Goal: Task Accomplishment & Management: Manage account settings

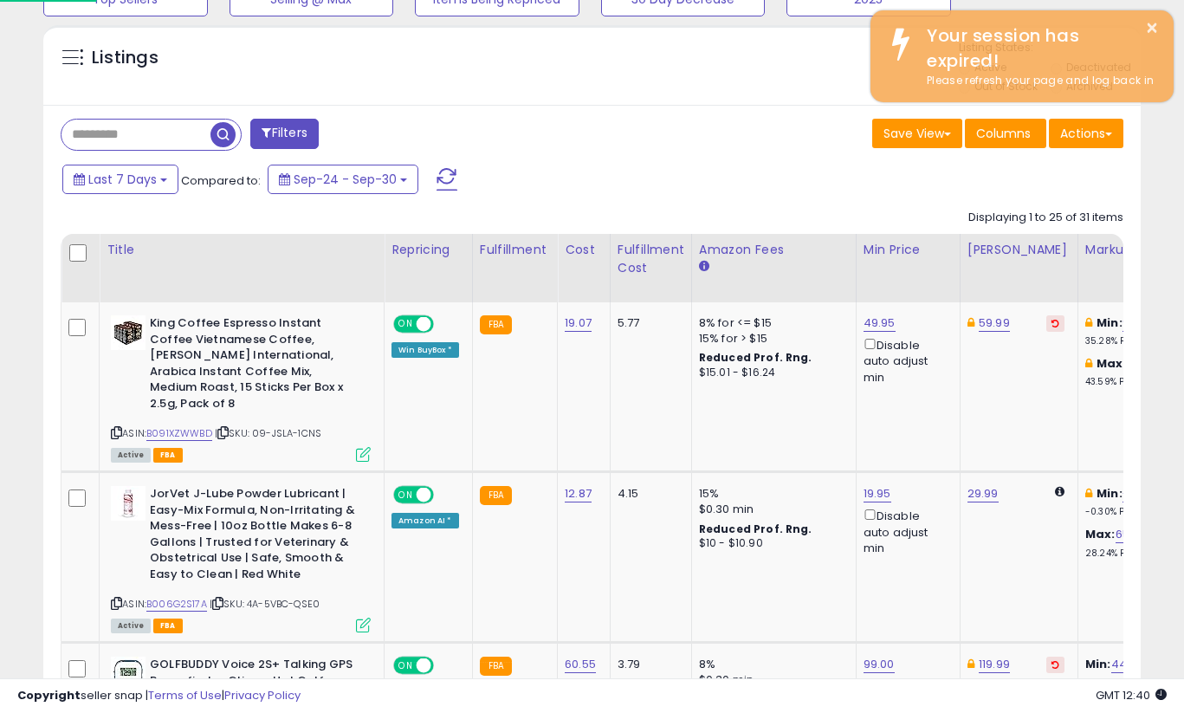
scroll to position [355, 635]
